Goal: Task Accomplishment & Management: Use online tool/utility

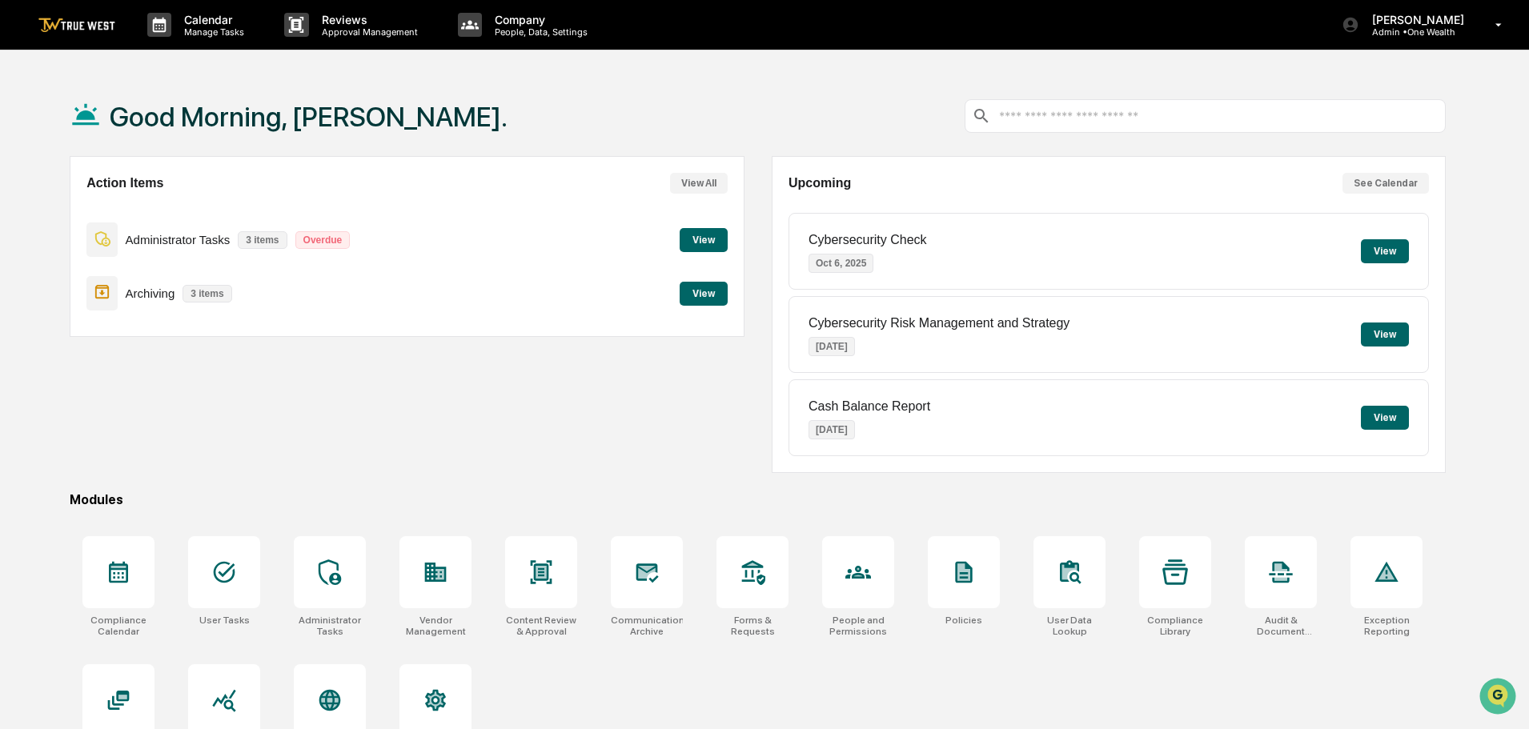
click at [699, 293] on button "View" at bounding box center [703, 294] width 48 height 24
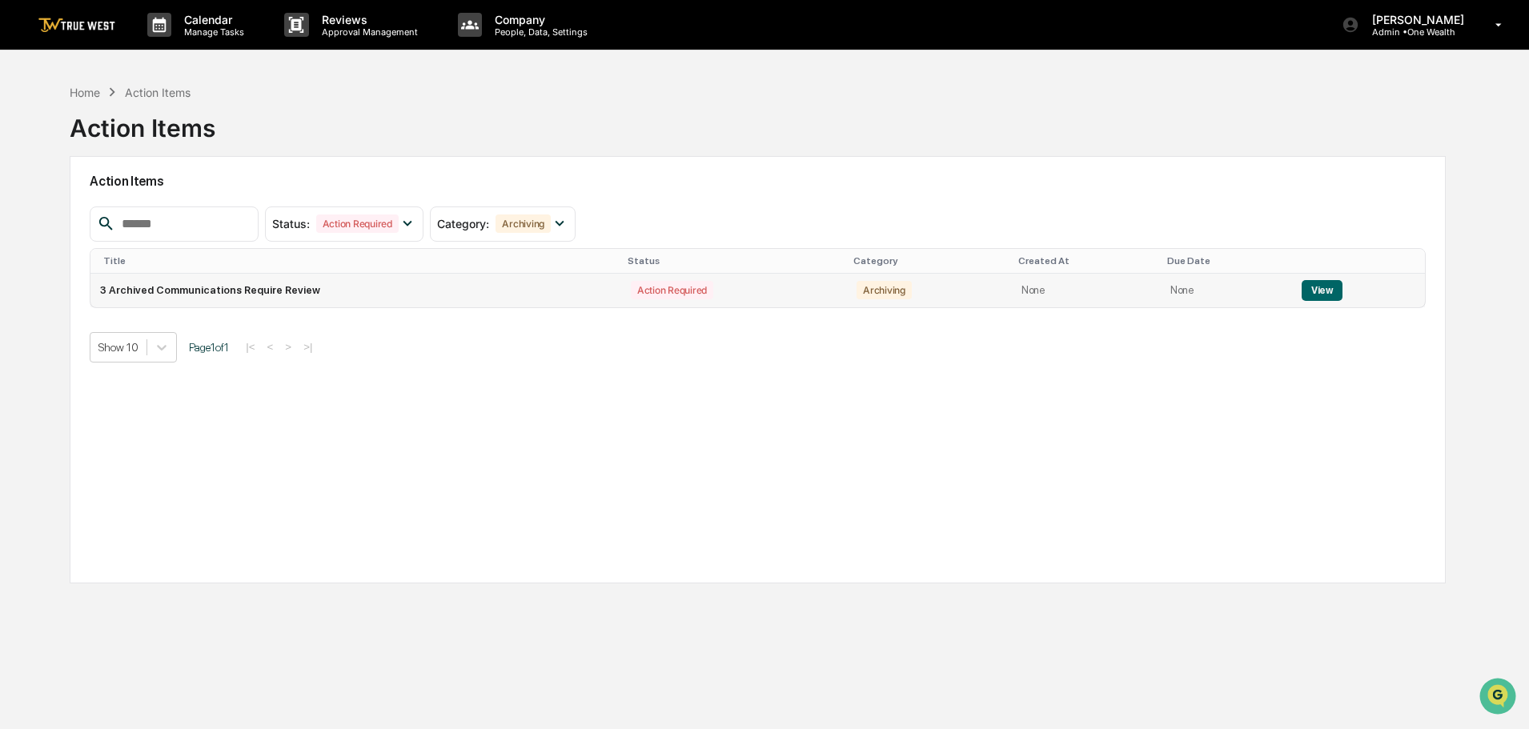
click at [1314, 287] on button "View" at bounding box center [1321, 290] width 41 height 21
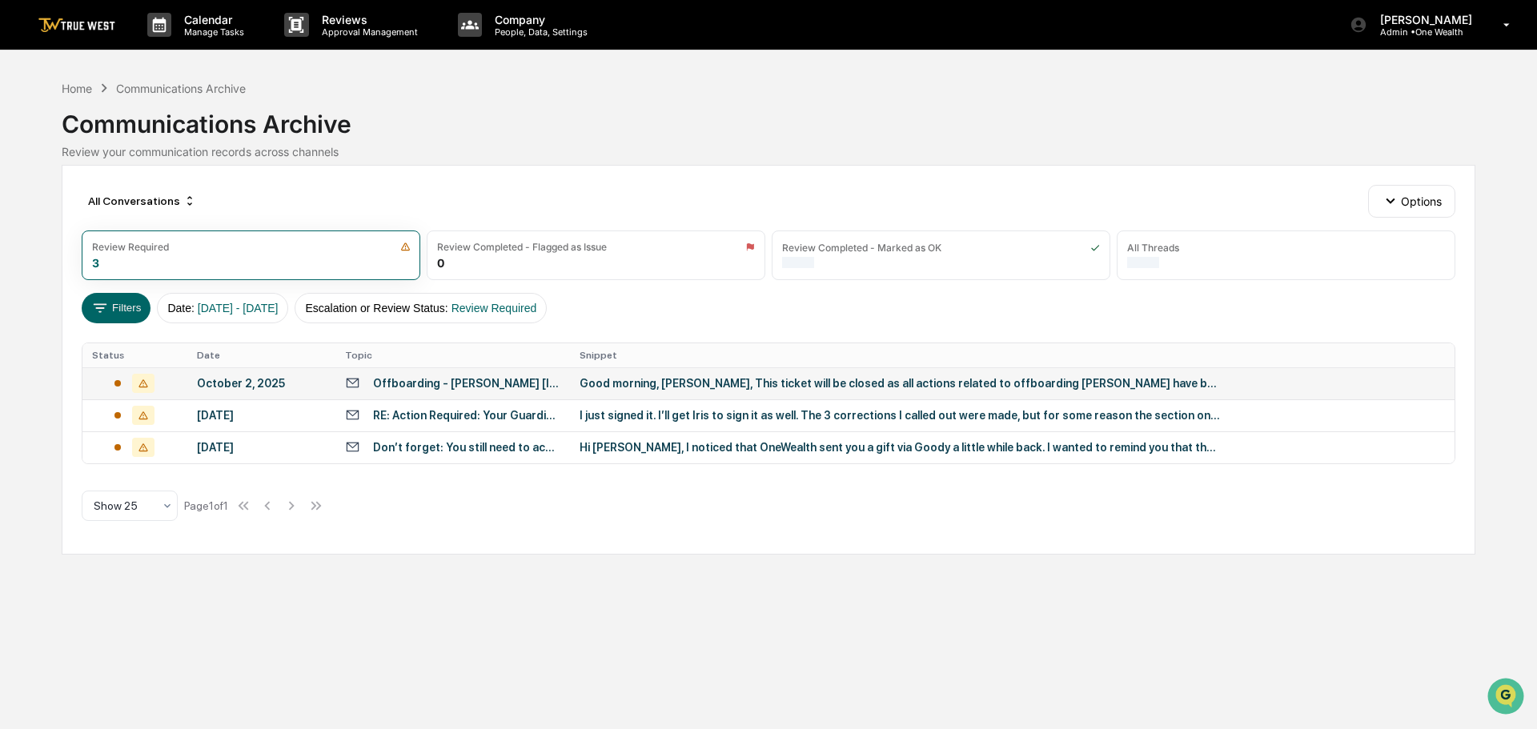
click at [627, 375] on td "Good morning, [PERSON_NAME], This ticket will be closed as all actions related …" at bounding box center [1012, 383] width 884 height 32
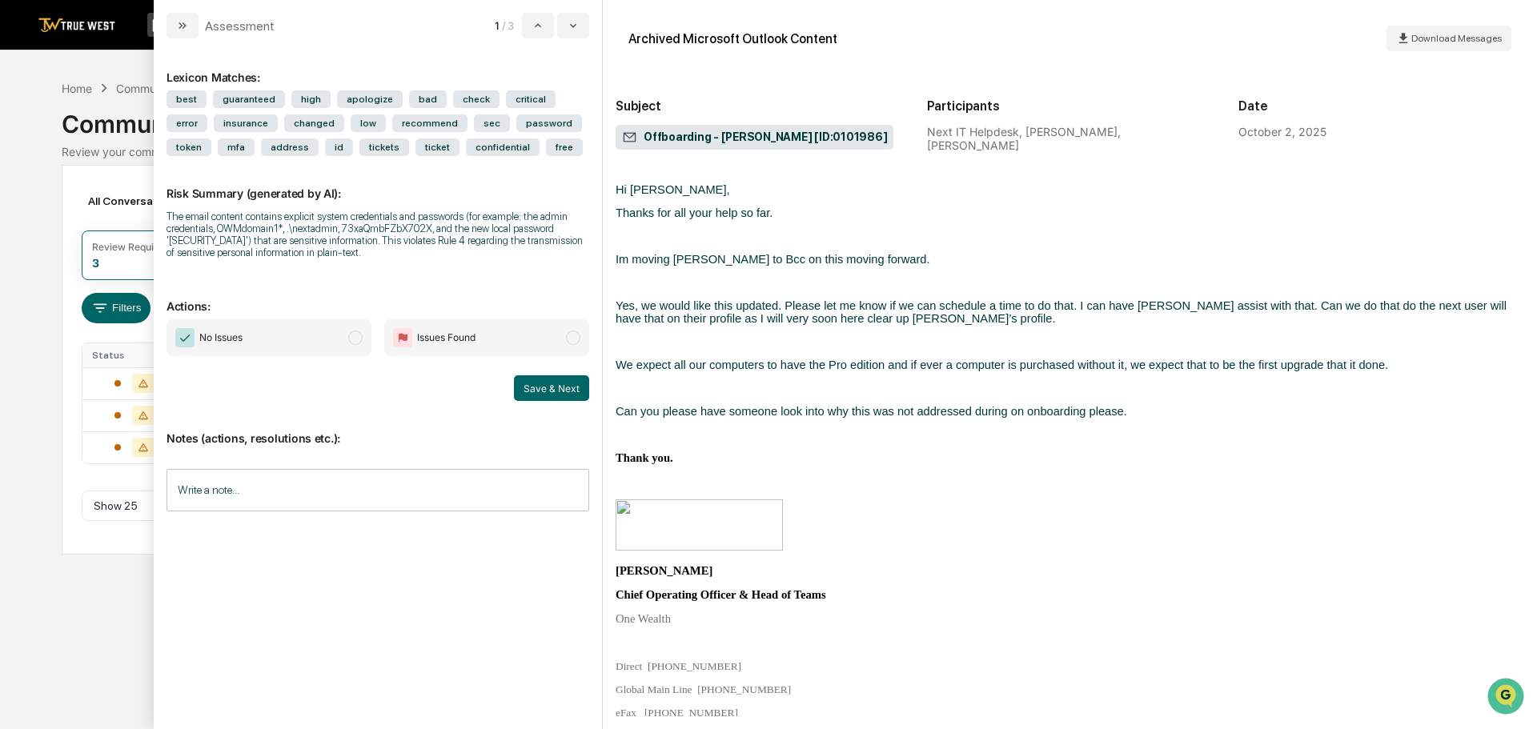
scroll to position [4162, 0]
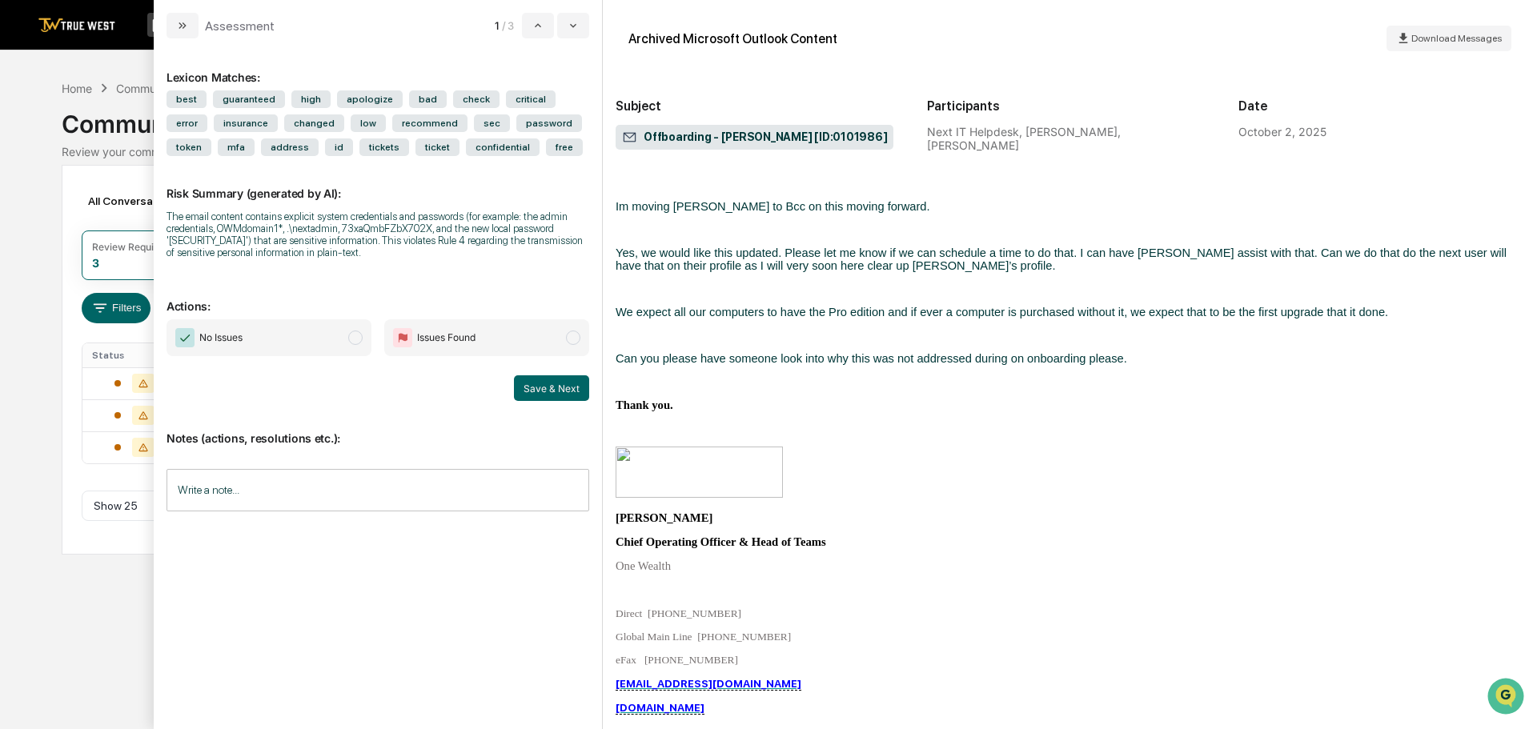
click at [353, 335] on span "modal" at bounding box center [355, 338] width 14 height 14
click at [552, 388] on button "Save & Next" at bounding box center [551, 388] width 75 height 26
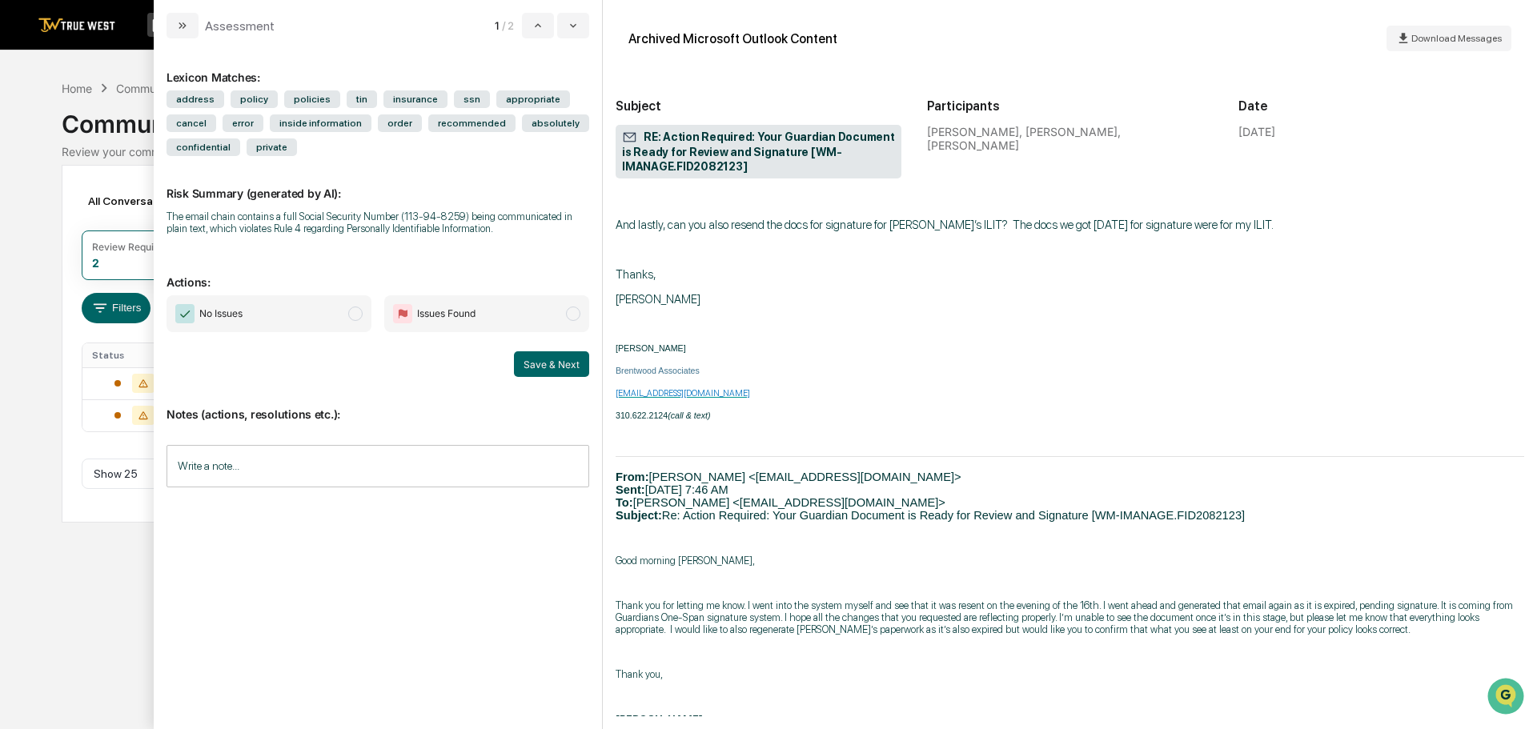
scroll to position [720, 0]
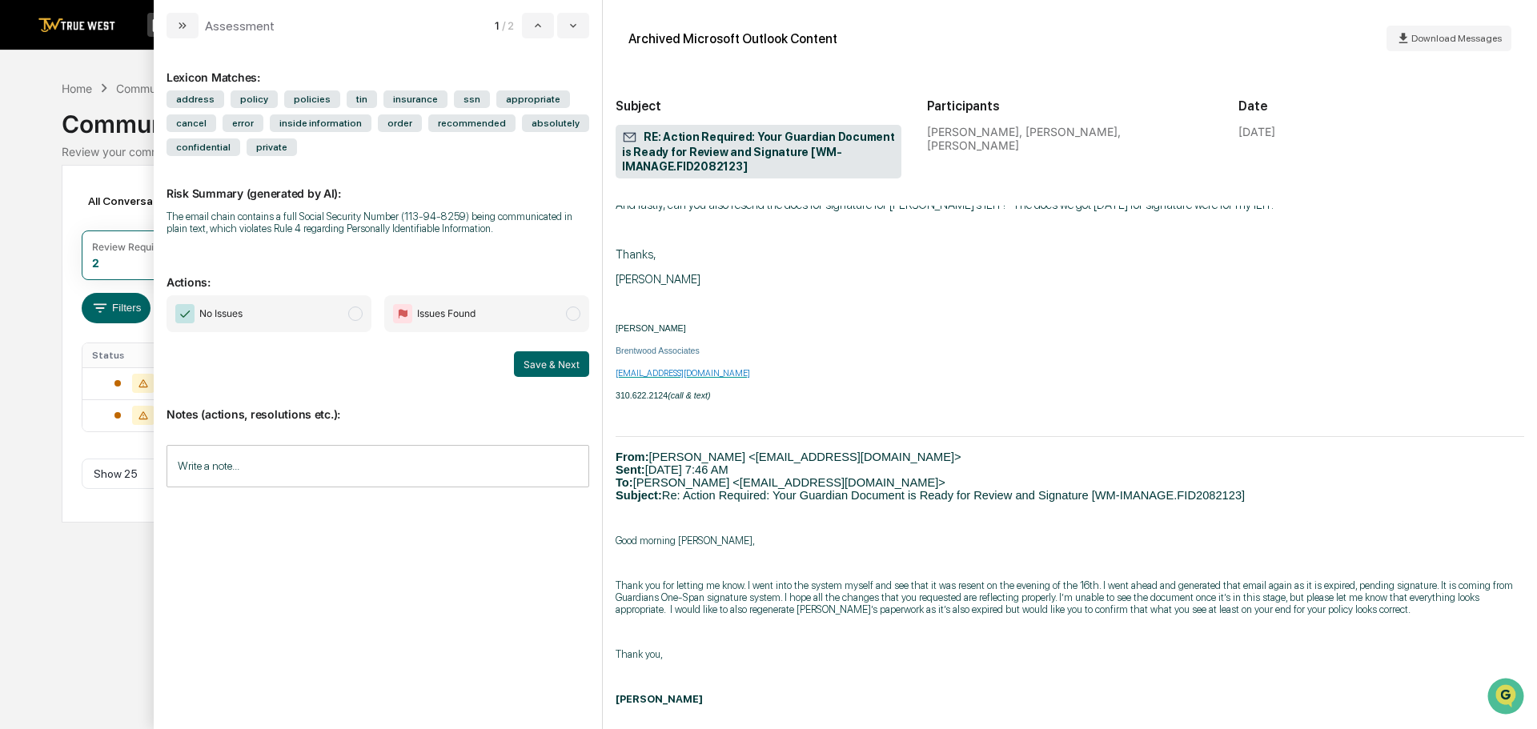
click at [352, 312] on span "modal" at bounding box center [355, 314] width 14 height 14
click at [557, 363] on button "Save & Next" at bounding box center [551, 364] width 75 height 26
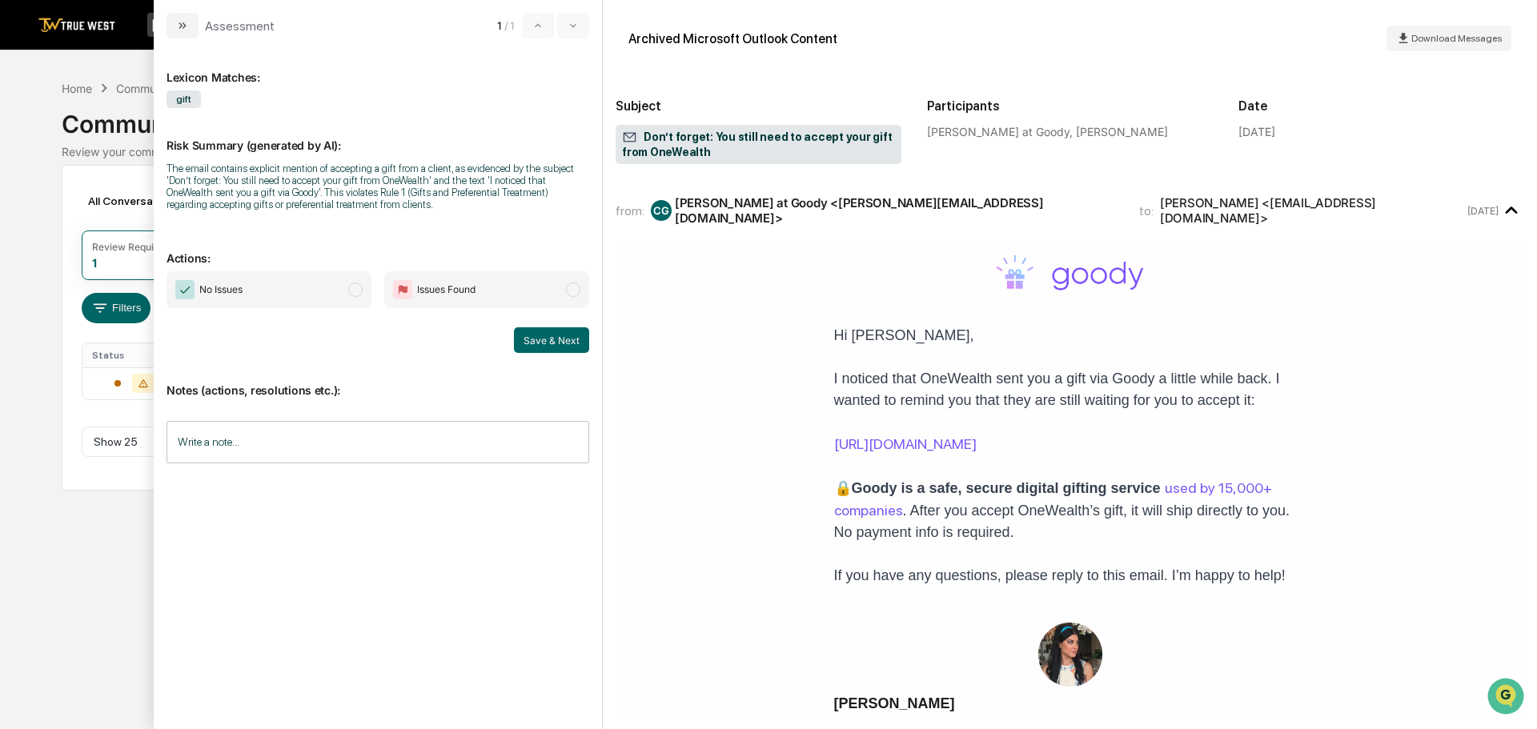
click at [30, 82] on div "Calendar Manage Tasks Reviews Approval Management Company People, Data, Setting…" at bounding box center [768, 364] width 1537 height 729
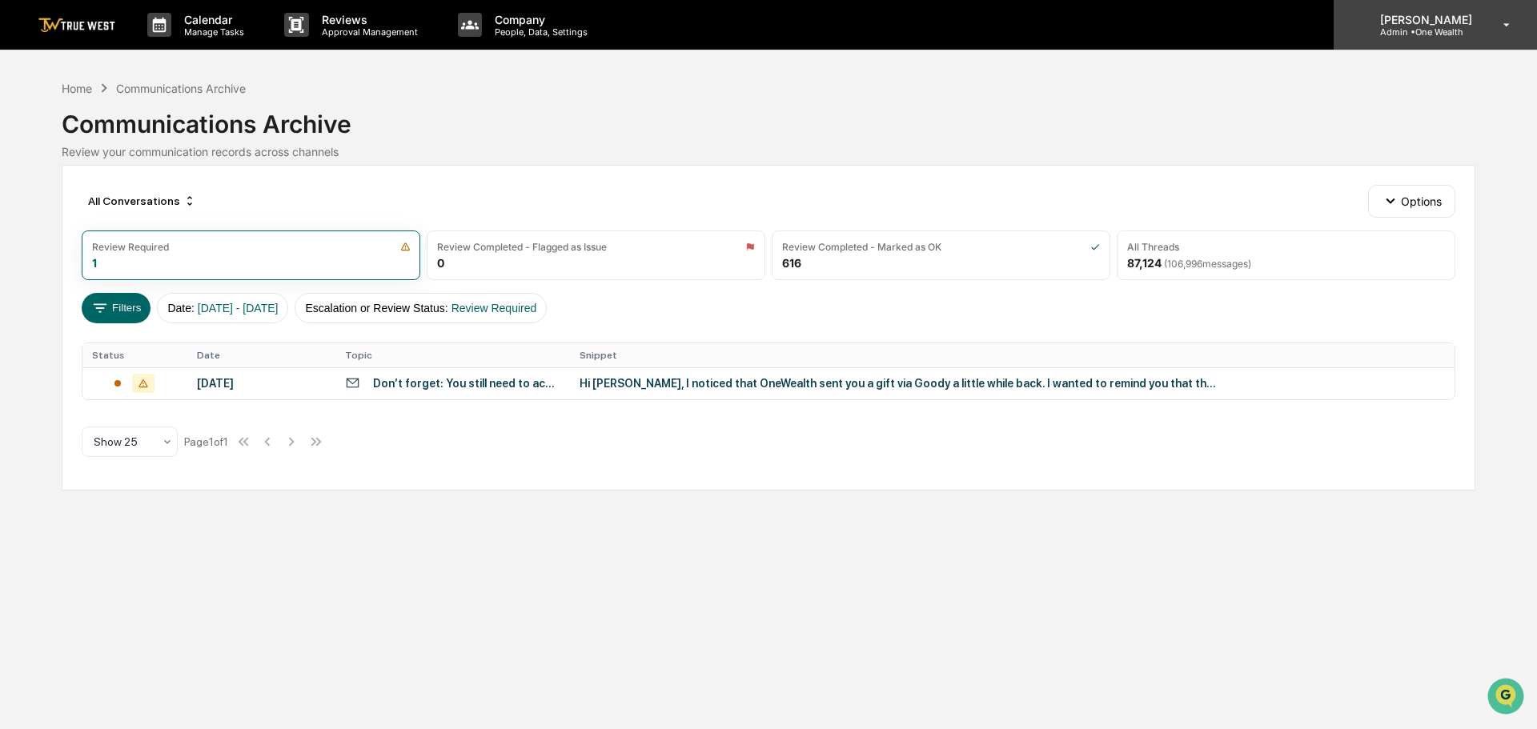
click at [1411, 32] on p "Admin • One Wealth" at bounding box center [1423, 31] width 113 height 11
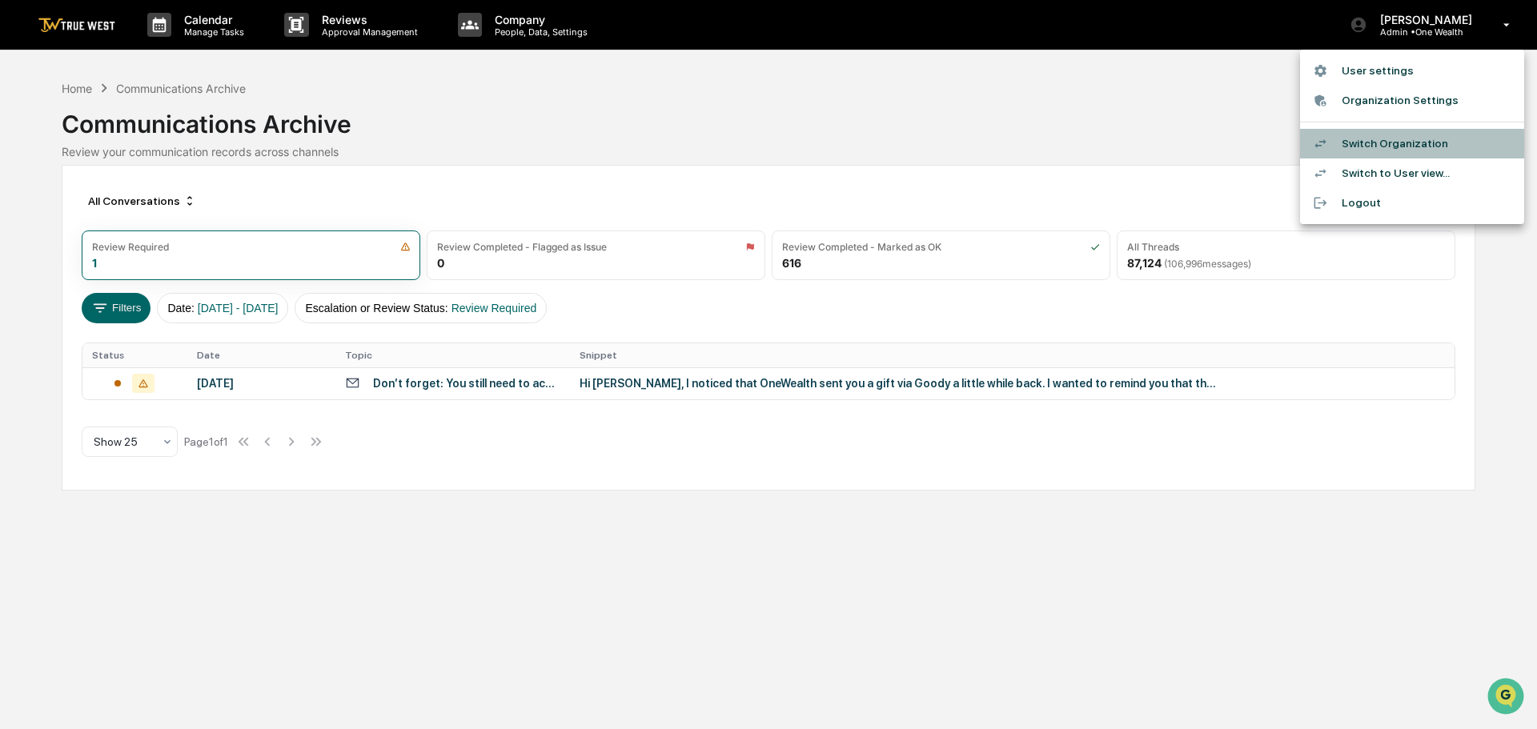
click at [1393, 142] on li "Switch Organization" at bounding box center [1412, 144] width 224 height 30
